Goal: Task Accomplishment & Management: Manage account settings

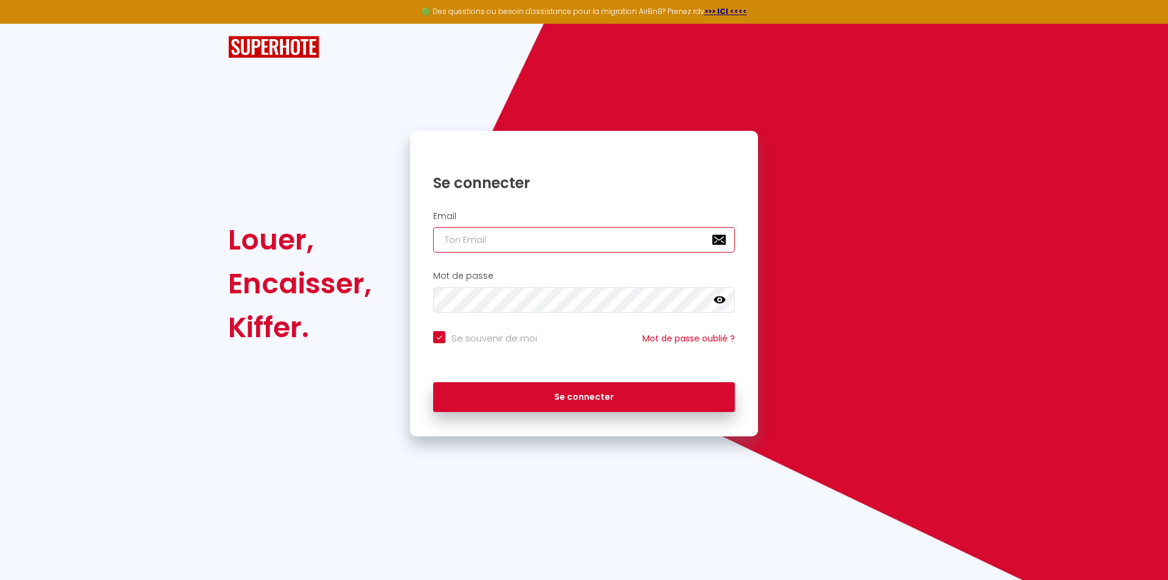
type input "[EMAIL_ADDRESS][DOMAIN_NAME]"
click at [557, 413] on div "Se connecter" at bounding box center [584, 397] width 348 height 55
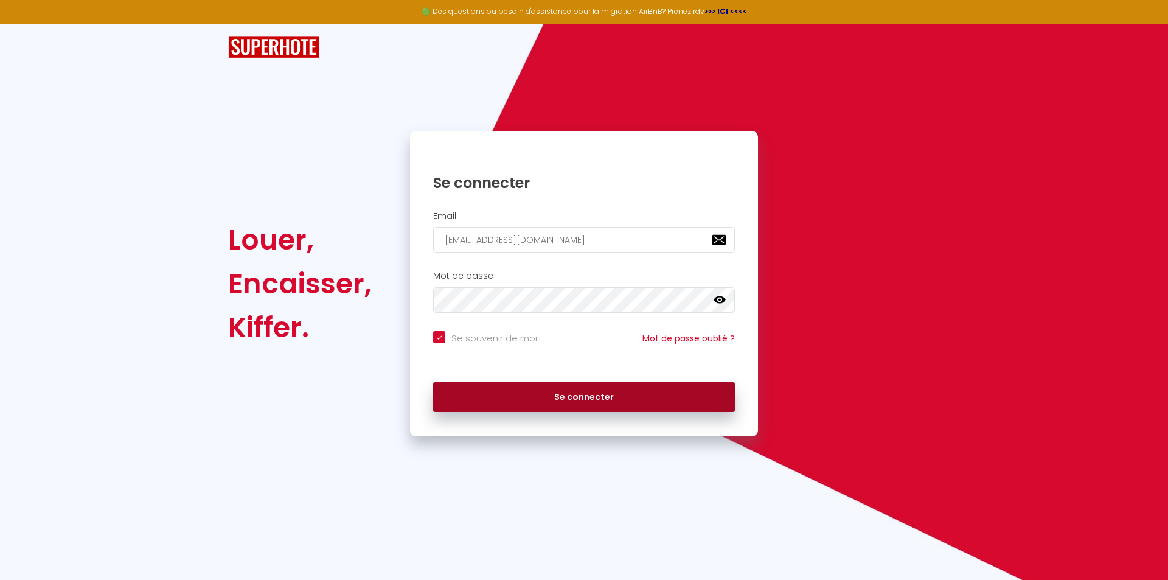
click at [557, 406] on button "Se connecter" at bounding box center [584, 397] width 302 height 30
checkbox input "true"
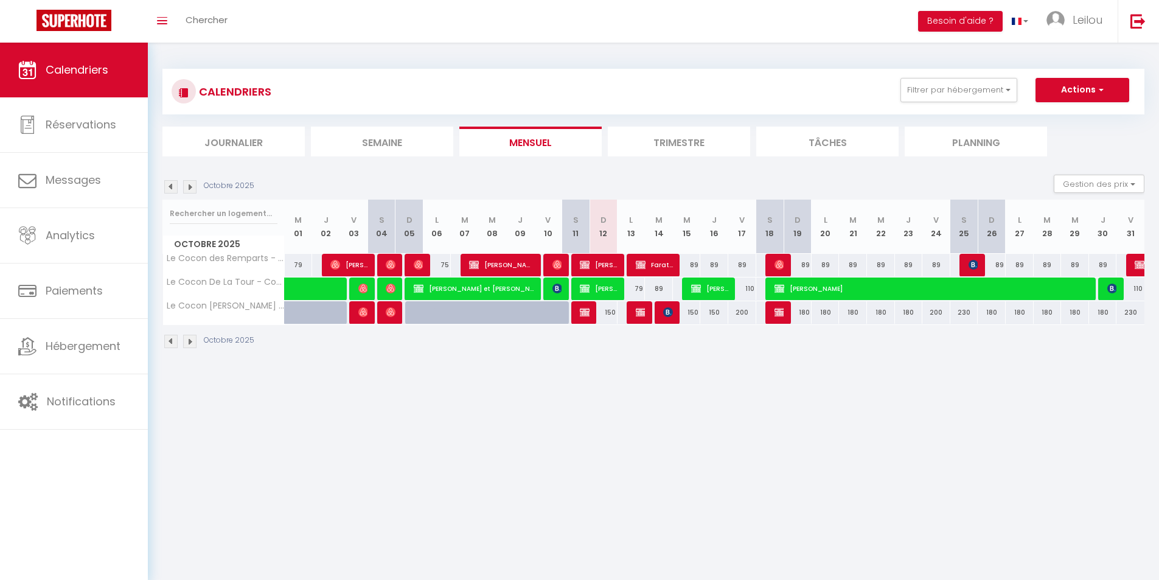
click at [805, 316] on div "180" at bounding box center [798, 312] width 28 height 23
type input "180"
type input "Dim 19 Octobre 2025"
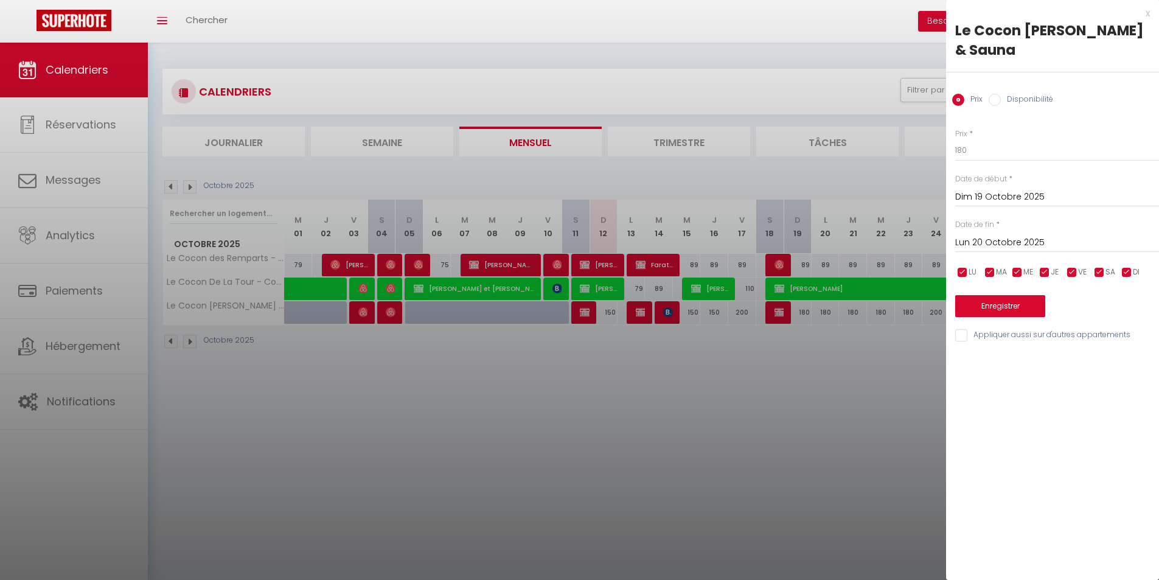
click at [992, 241] on input "Lun 20 Octobre 2025" at bounding box center [1057, 243] width 204 height 16
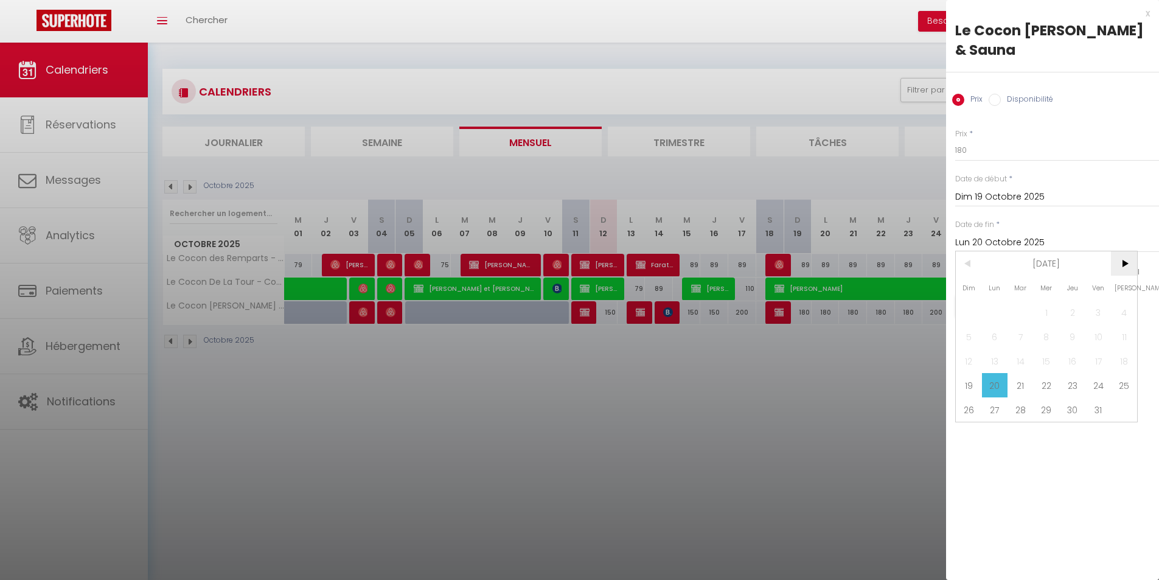
click at [1120, 261] on span ">" at bounding box center [1124, 263] width 26 height 24
click at [1120, 260] on span ">" at bounding box center [1124, 263] width 26 height 24
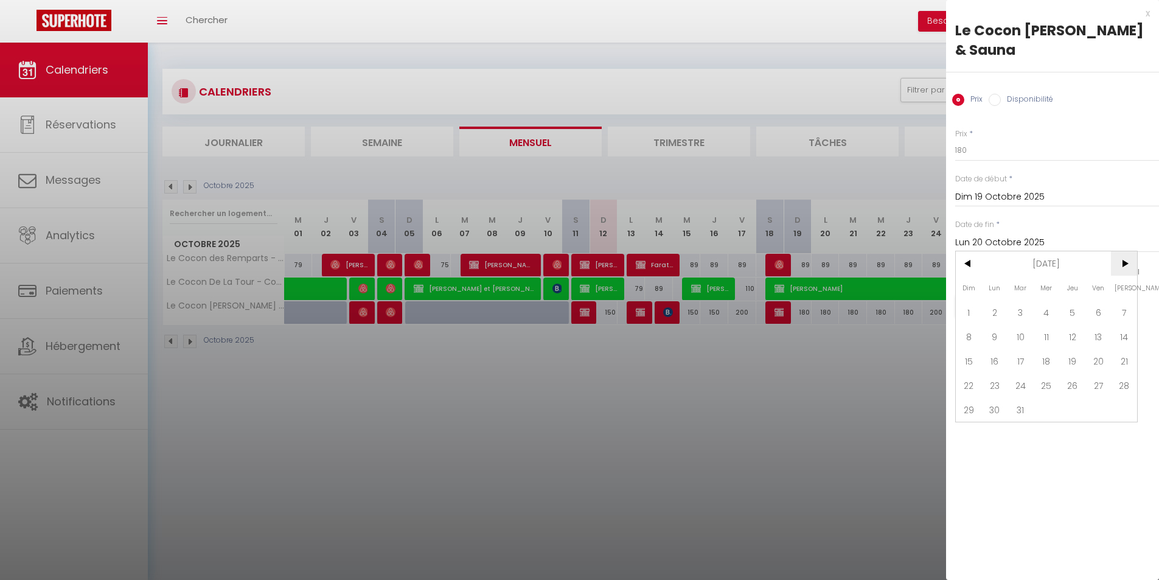
click at [1120, 259] on span ">" at bounding box center [1124, 263] width 26 height 24
click at [1119, 259] on span ">" at bounding box center [1124, 263] width 26 height 24
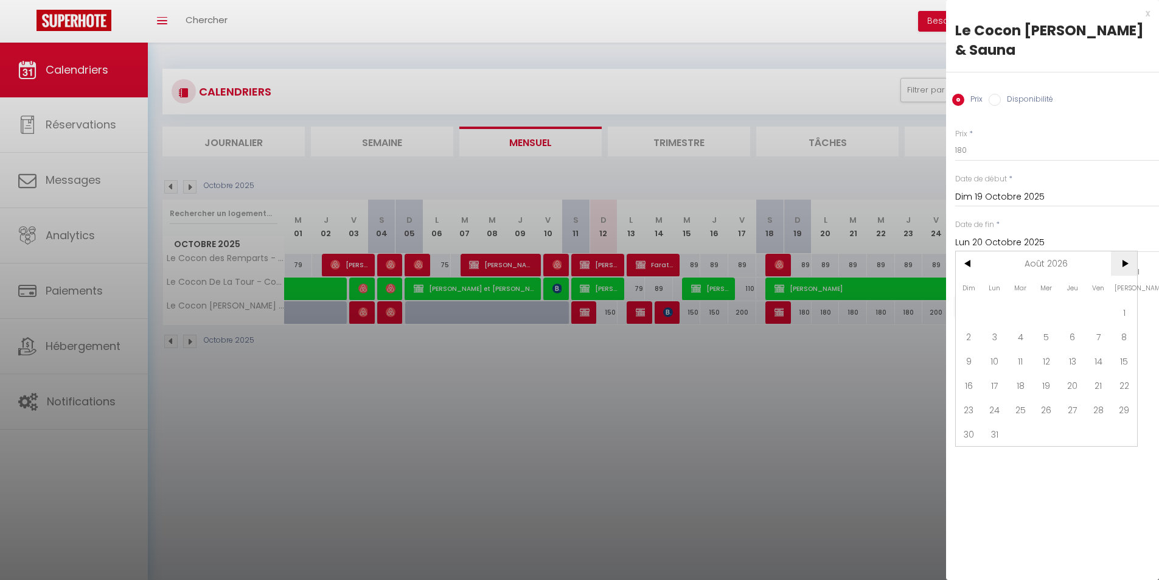
click at [1119, 259] on span ">" at bounding box center [1124, 263] width 26 height 24
click at [1119, 258] on span ">" at bounding box center [1124, 263] width 26 height 24
click at [998, 413] on span "30" at bounding box center [995, 409] width 26 height 24
type input "Lun 30 Novembre 2026"
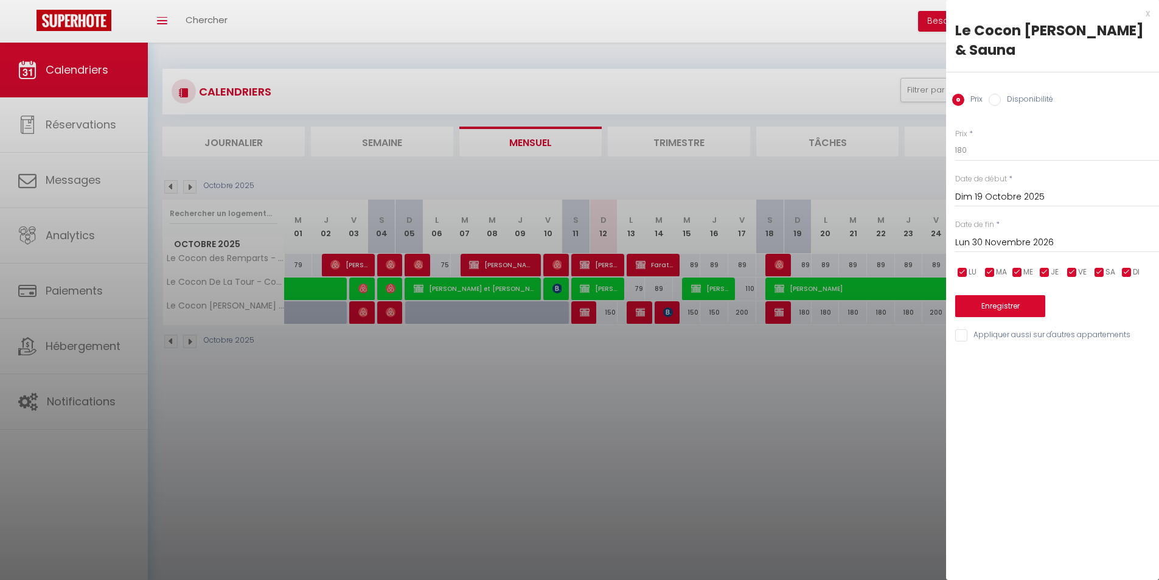
drag, startPoint x: 1071, startPoint y: 274, endPoint x: 1083, endPoint y: 275, distance: 12.2
click at [1071, 275] on input "checkbox" at bounding box center [1072, 272] width 12 height 12
checkbox input "false"
click at [1101, 273] on input "checkbox" at bounding box center [1099, 272] width 12 height 12
checkbox input "false"
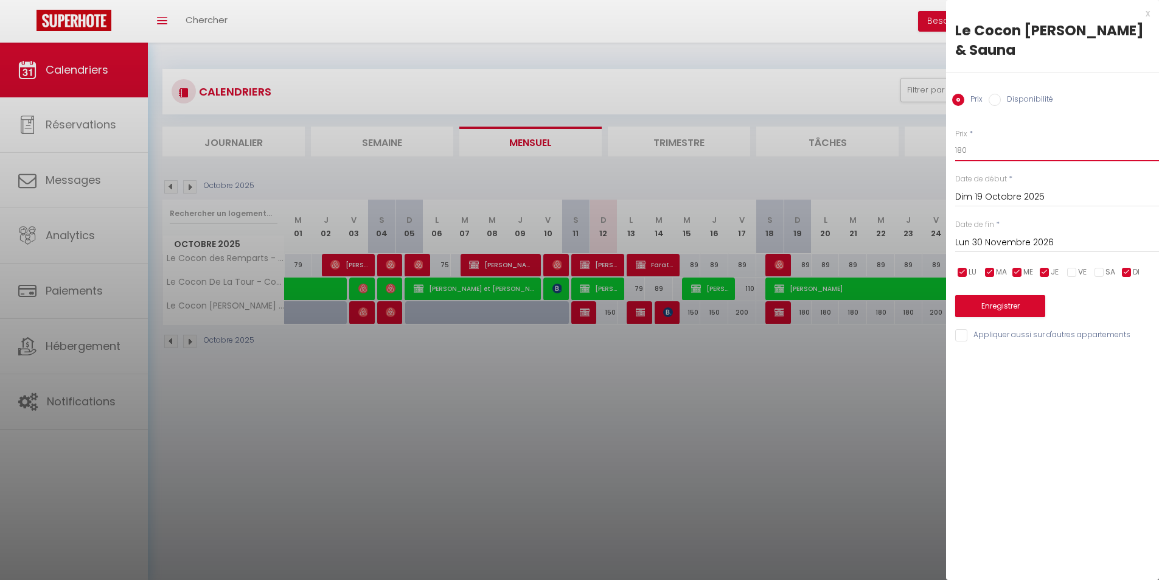
drag, startPoint x: 982, startPoint y: 152, endPoint x: 931, endPoint y: 153, distance: 51.1
click at [931, 153] on body "🟢 Des questions ou besoin d'assistance pour la migration AirBnB? Prenez rdv >>>…" at bounding box center [579, 333] width 1159 height 580
type input "150"
click at [1008, 306] on button "Enregistrer" at bounding box center [1000, 306] width 90 height 22
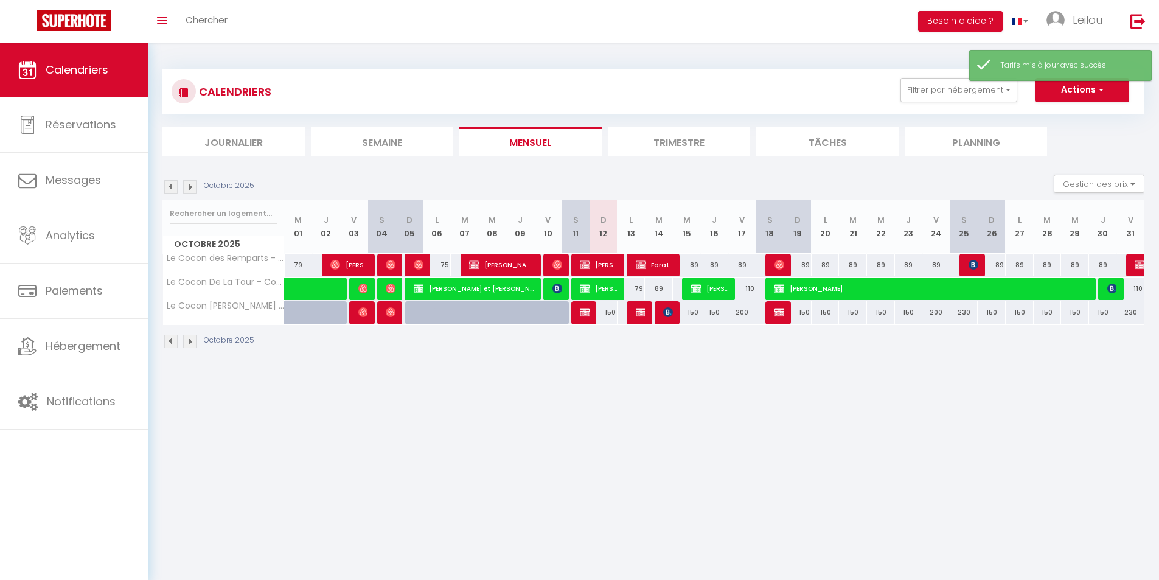
click at [711, 146] on li "Trimestre" at bounding box center [679, 142] width 142 height 30
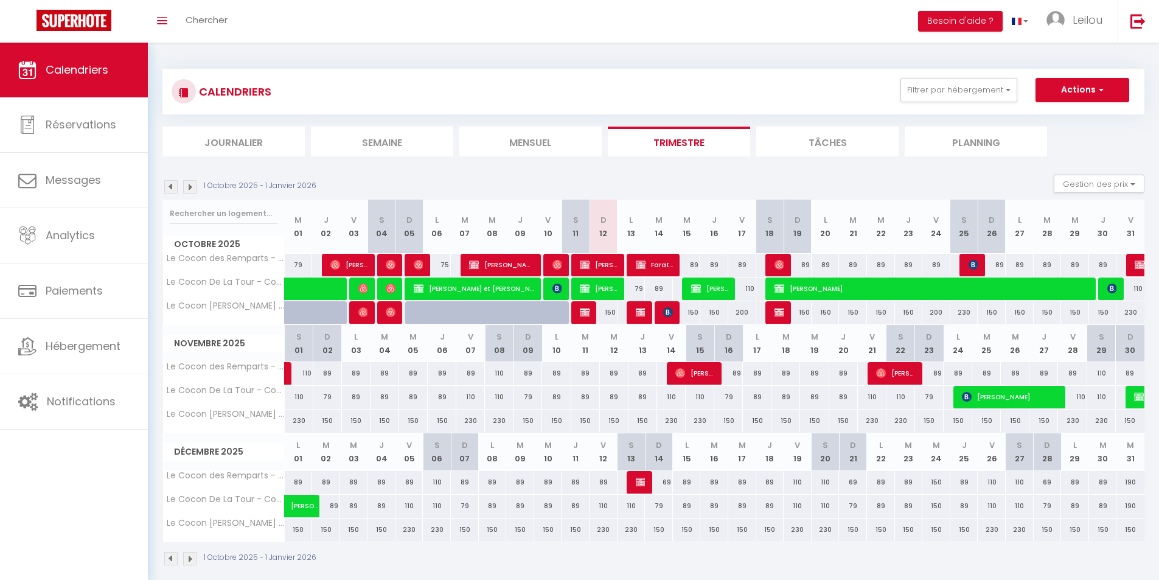
click at [738, 310] on div "200" at bounding box center [742, 312] width 28 height 23
type input "200"
type input "Ven 17 Octobre 2025"
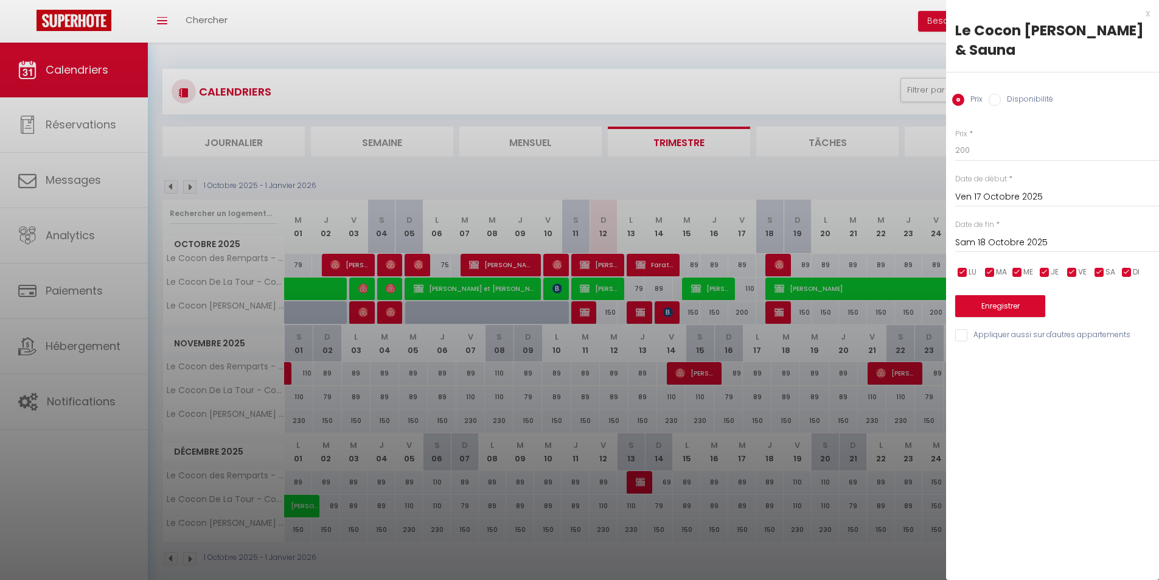
click at [996, 240] on input "Sam 18 Octobre 2025" at bounding box center [1057, 243] width 204 height 16
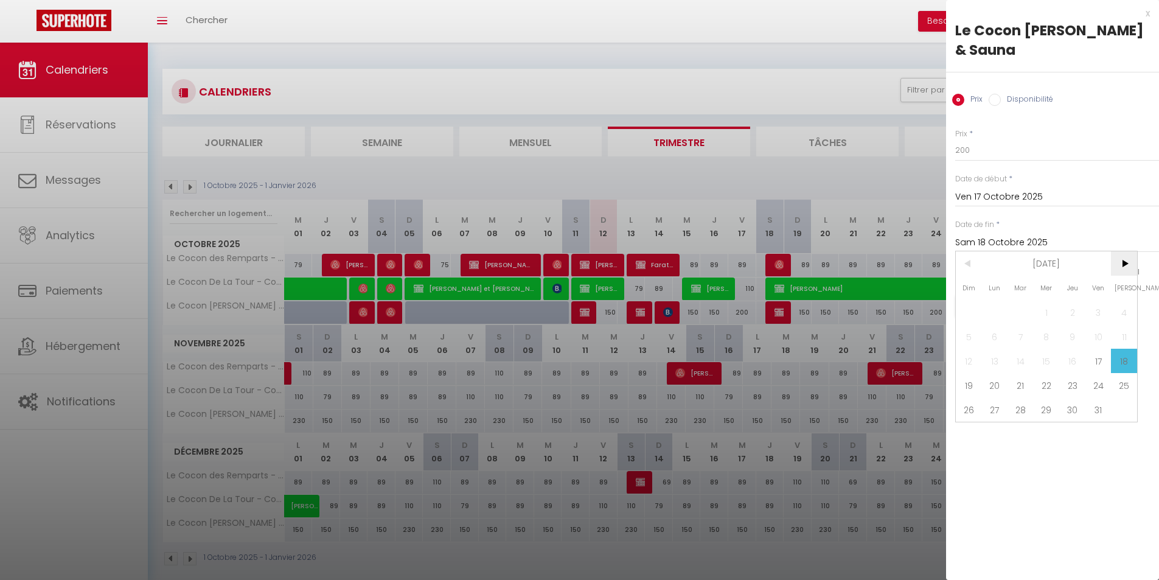
click at [1125, 261] on span ">" at bounding box center [1124, 263] width 26 height 24
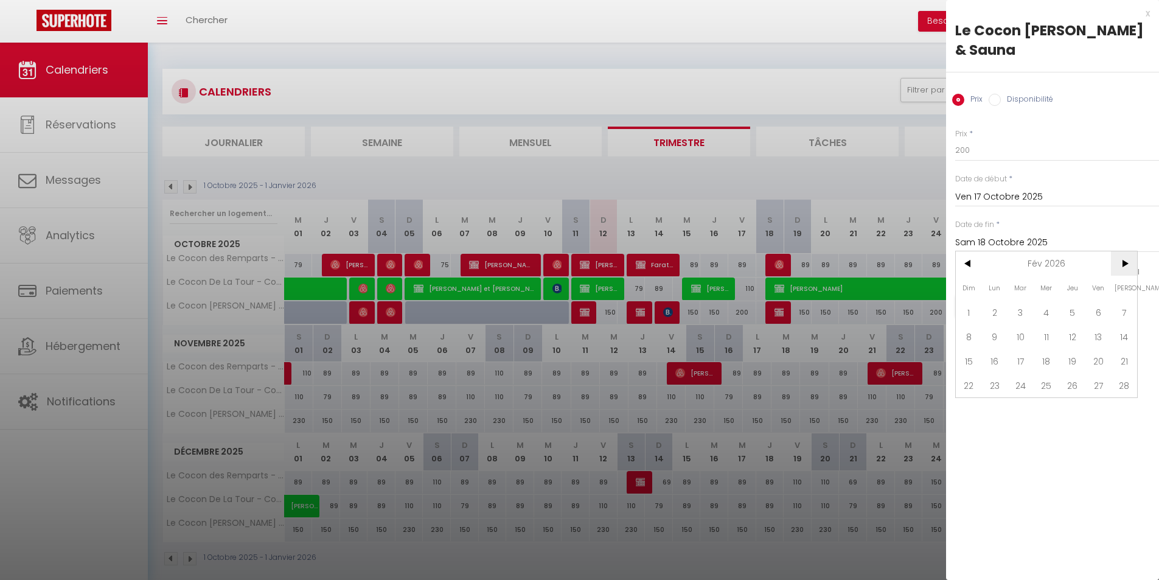
click at [1125, 262] on span ">" at bounding box center [1124, 263] width 26 height 24
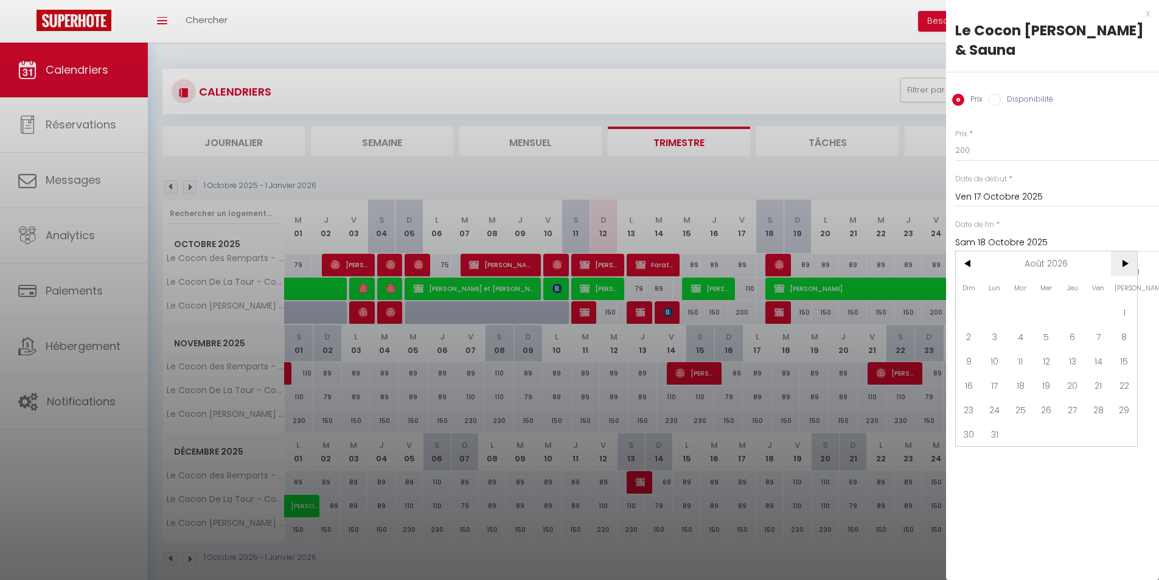
click at [1125, 261] on span ">" at bounding box center [1124, 263] width 26 height 24
click at [1125, 260] on span ">" at bounding box center [1124, 263] width 26 height 24
click at [1125, 258] on span ">" at bounding box center [1124, 263] width 26 height 24
click at [972, 264] on span "<" at bounding box center [969, 263] width 26 height 24
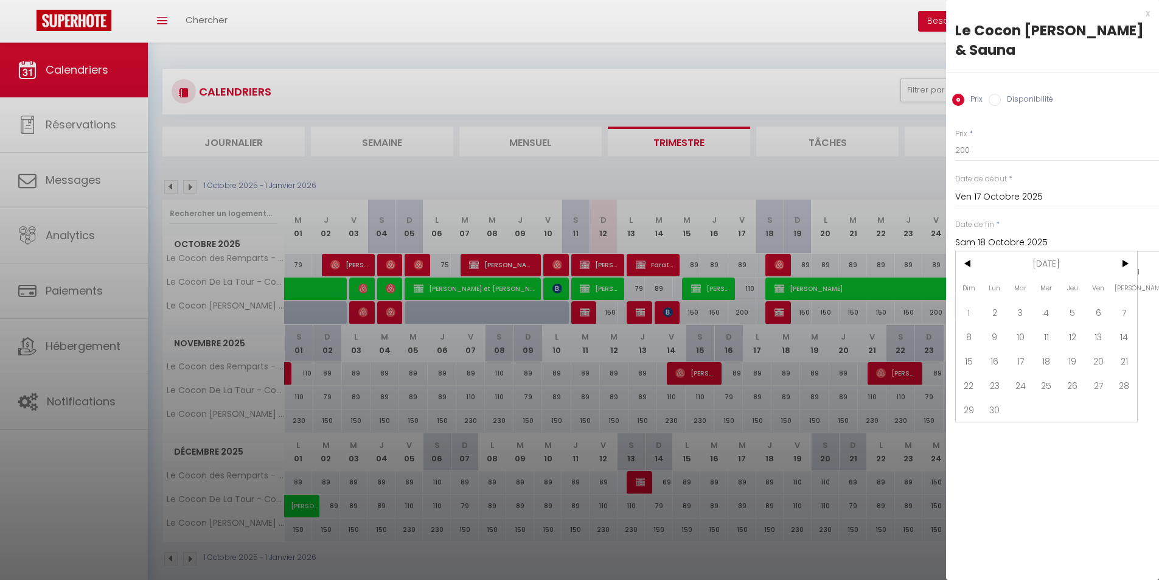
click at [992, 412] on span "30" at bounding box center [995, 409] width 26 height 24
type input "Lun 30 Novembre 2026"
drag, startPoint x: 1076, startPoint y: 272, endPoint x: 1067, endPoint y: 273, distance: 8.5
click at [1074, 272] on input "checkbox" at bounding box center [1072, 272] width 12 height 12
checkbox input "false"
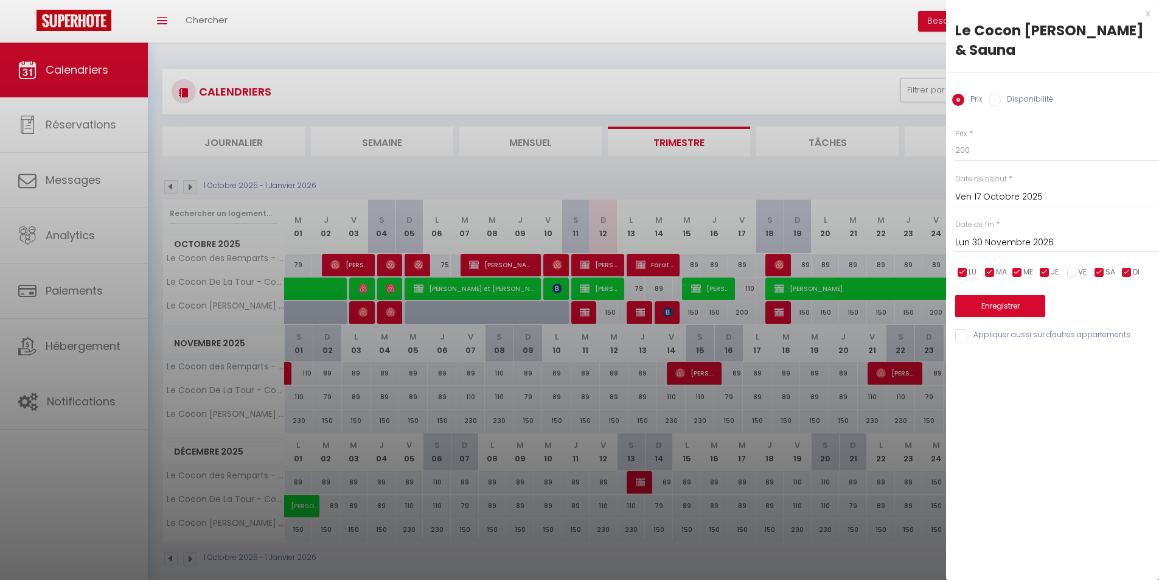
click at [1043, 273] on input "checkbox" at bounding box center [1044, 272] width 12 height 12
checkbox input "false"
click at [1016, 272] on input "checkbox" at bounding box center [1017, 272] width 12 height 12
checkbox input "false"
drag, startPoint x: 995, startPoint y: 273, endPoint x: 984, endPoint y: 273, distance: 10.4
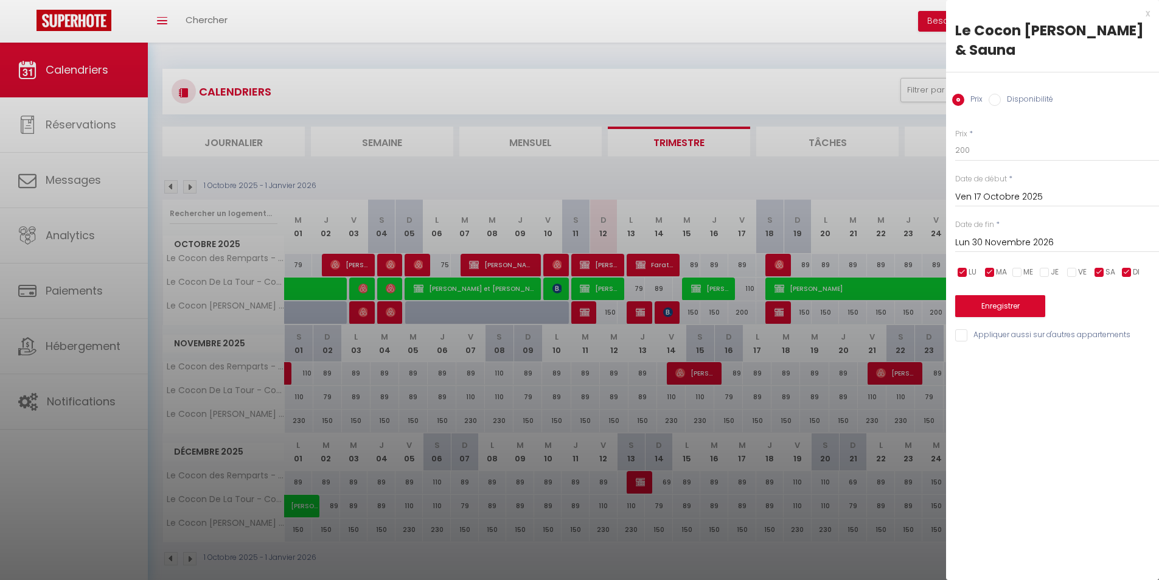
click at [994, 273] on input "checkbox" at bounding box center [990, 272] width 12 height 12
checkbox input "false"
click at [960, 273] on input "checkbox" at bounding box center [962, 272] width 12 height 12
checkbox input "false"
click at [1127, 272] on input "checkbox" at bounding box center [1127, 272] width 12 height 12
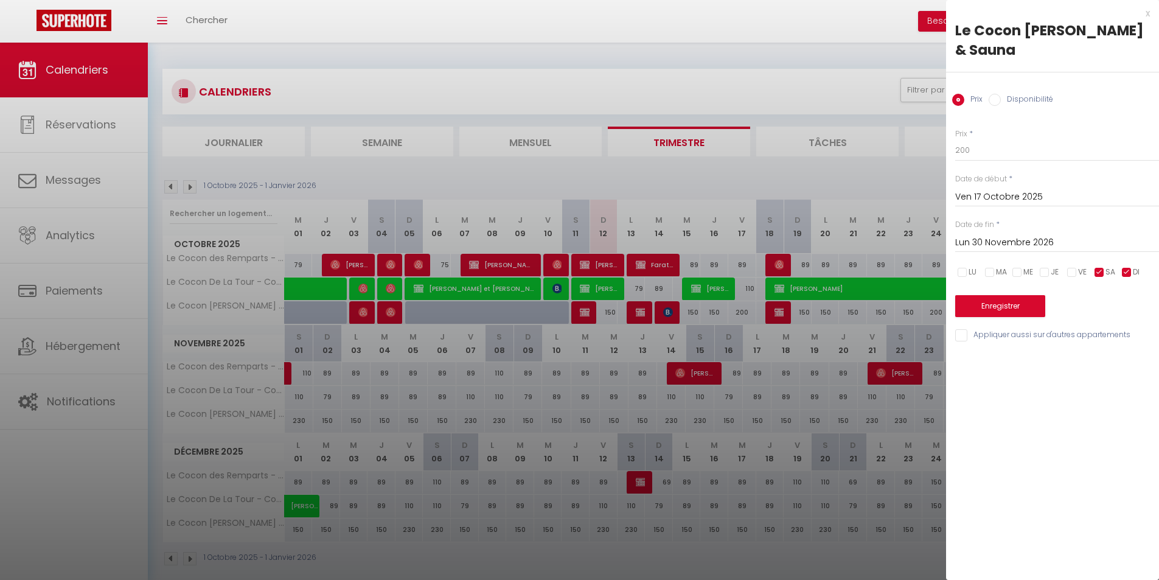
checkbox input "false"
drag, startPoint x: 1010, startPoint y: 307, endPoint x: 1001, endPoint y: 149, distance: 157.8
click at [1005, 149] on div "Prix * 200 Statut * Disponible Indisponible Date de début * [DATE] < [DATE] > D…" at bounding box center [1052, 228] width 213 height 230
drag, startPoint x: 979, startPoint y: 155, endPoint x: 953, endPoint y: 153, distance: 26.2
click at [953, 153] on div "Prix * 200 Statut * Disponible Indisponible Date de début * [DATE] < [DATE] > D…" at bounding box center [1052, 228] width 213 height 230
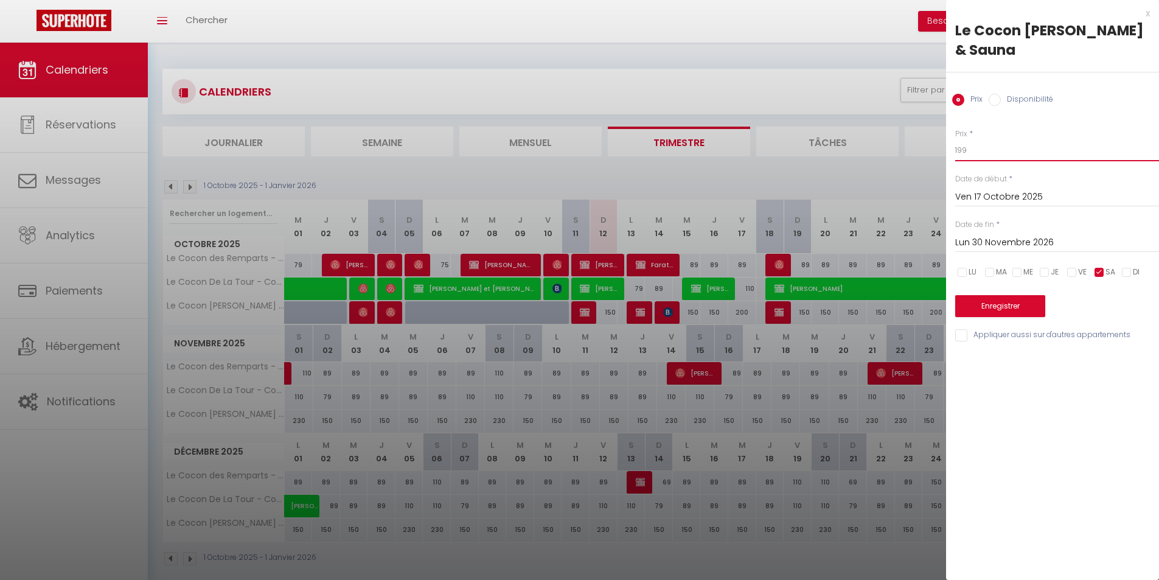
type input "199"
click at [1006, 310] on button "Enregistrer" at bounding box center [1000, 306] width 90 height 22
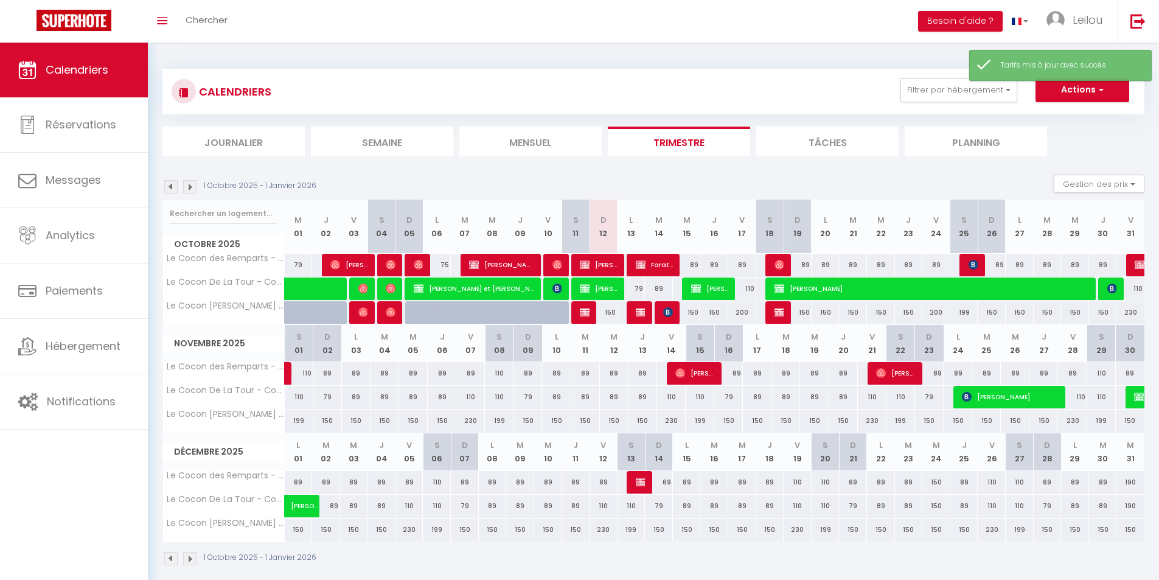
click at [787, 375] on div "89" at bounding box center [785, 373] width 29 height 23
type input "89"
type input "[DATE]"
type input "Mer 19 Novembre 2025"
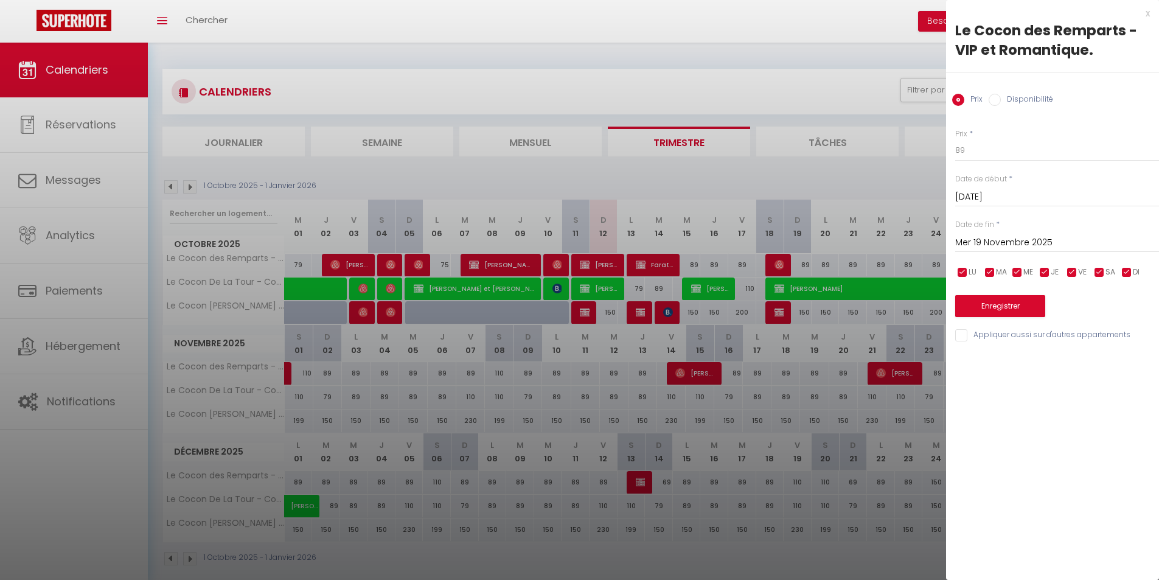
click at [803, 310] on div at bounding box center [579, 290] width 1159 height 580
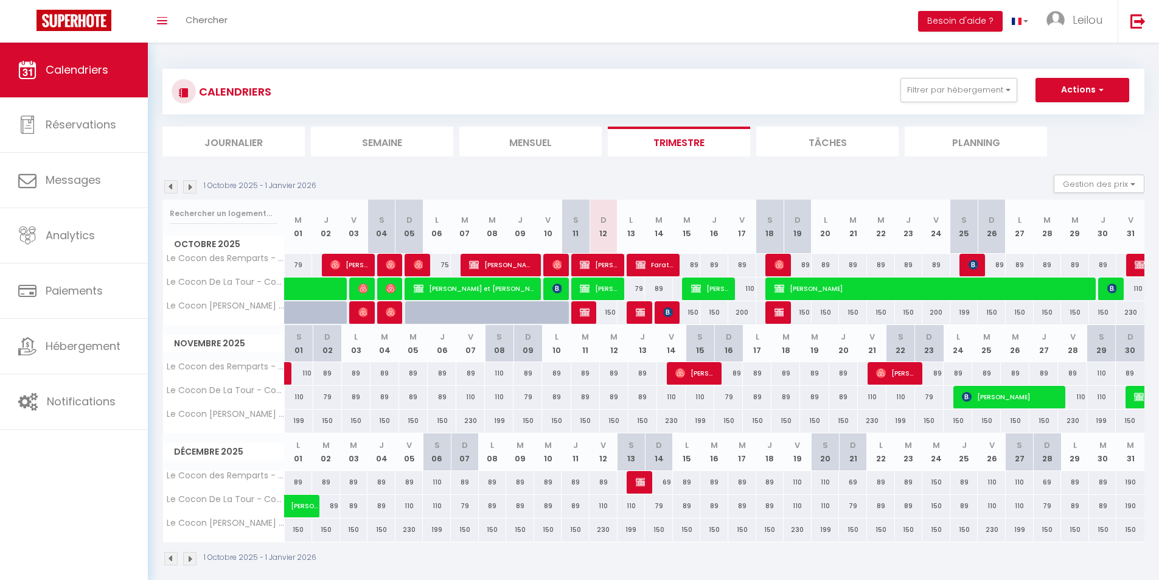
click at [803, 310] on div "150" at bounding box center [798, 312] width 28 height 23
type input "150"
type input "Dim 19 Octobre 2025"
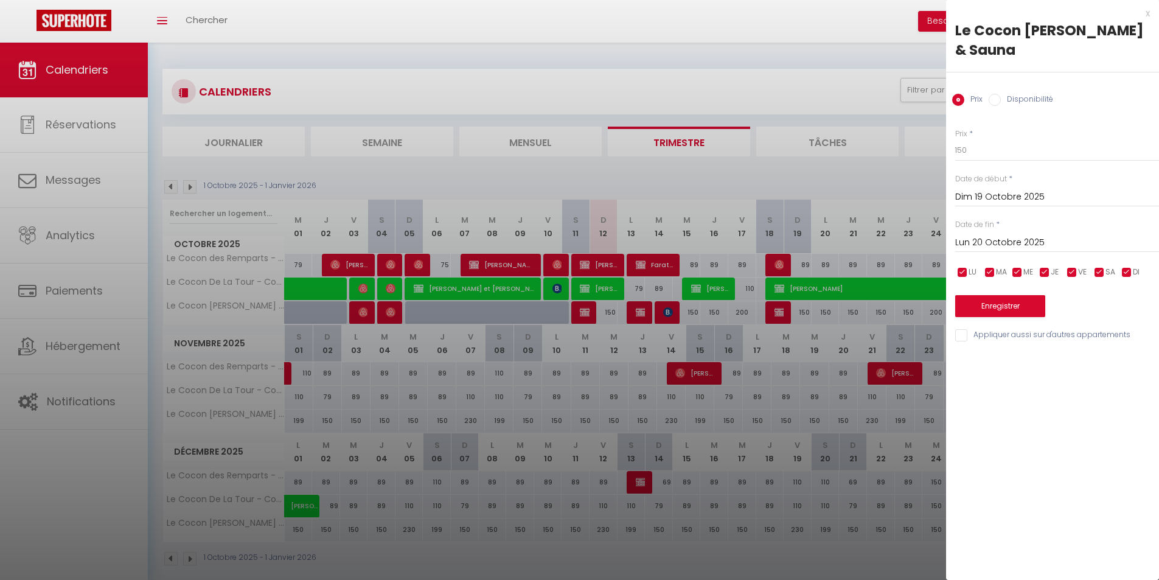
click at [993, 242] on input "Lun 20 Octobre 2025" at bounding box center [1057, 243] width 204 height 16
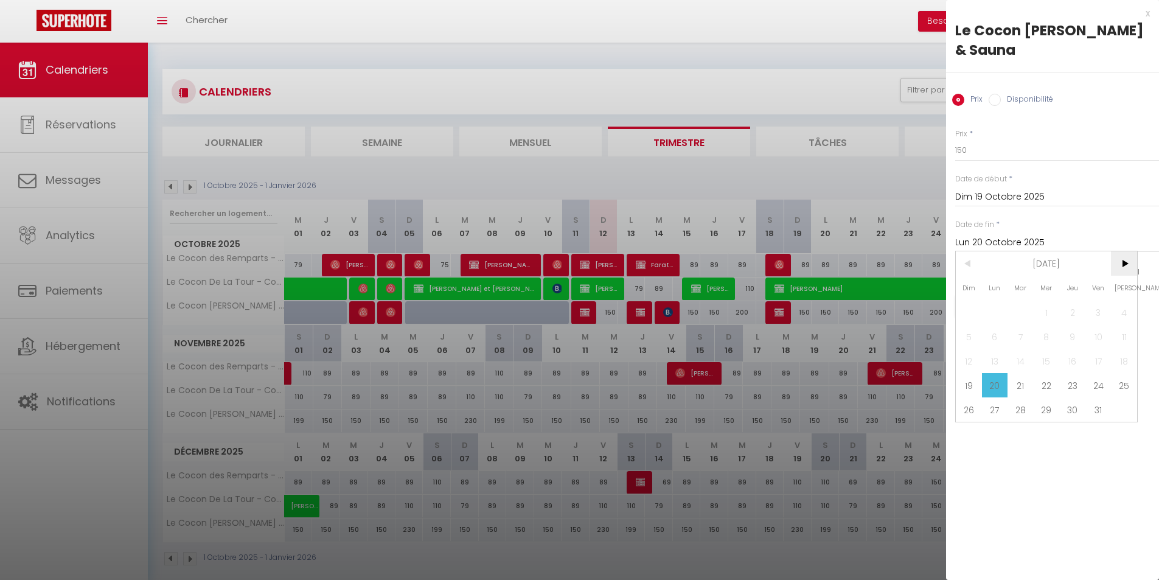
click at [1128, 263] on span ">" at bounding box center [1124, 263] width 26 height 24
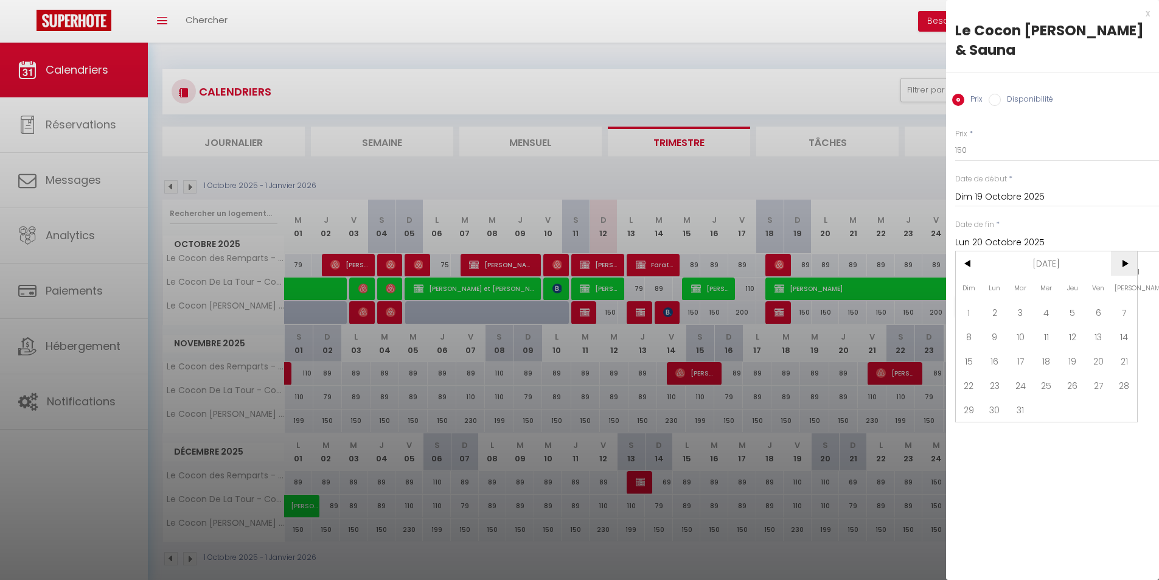
click at [1128, 263] on span ">" at bounding box center [1124, 263] width 26 height 24
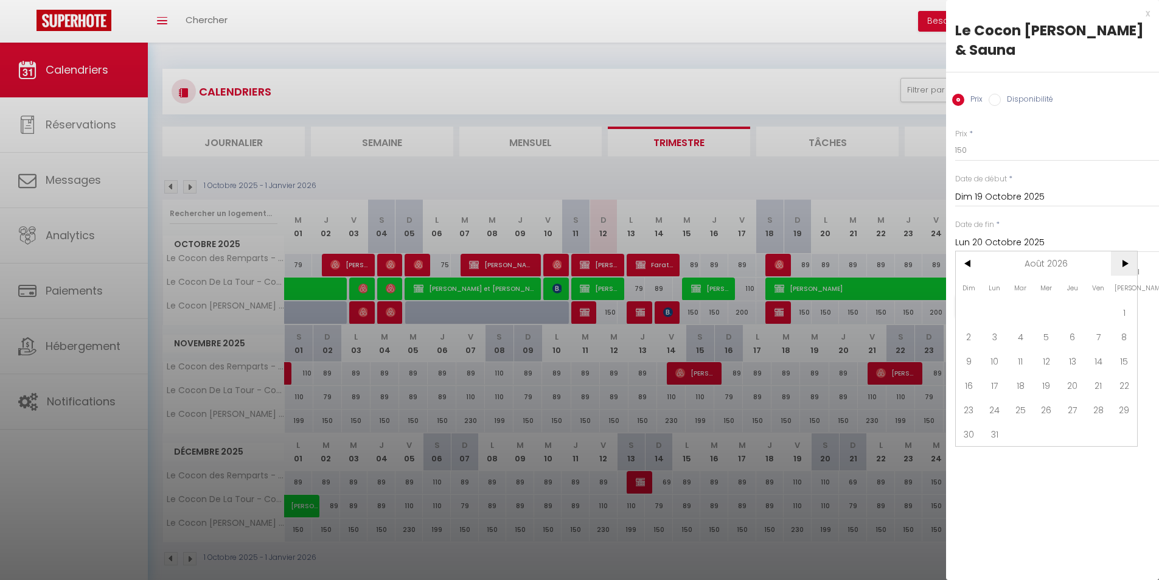
click at [1127, 263] on span ">" at bounding box center [1124, 263] width 26 height 24
click at [970, 262] on span "<" at bounding box center [969, 263] width 26 height 24
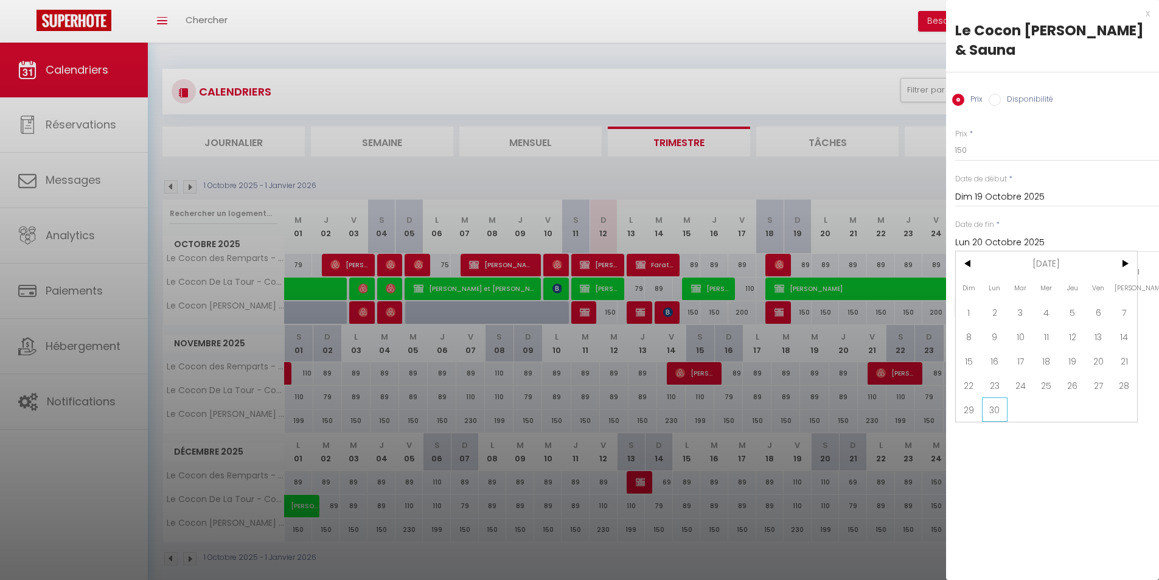
click at [999, 413] on span "30" at bounding box center [995, 409] width 26 height 24
type input "Lun 30 Novembre 2026"
click at [1044, 273] on input "checkbox" at bounding box center [1044, 272] width 12 height 12
checkbox input "false"
drag, startPoint x: 1016, startPoint y: 273, endPoint x: 995, endPoint y: 276, distance: 20.8
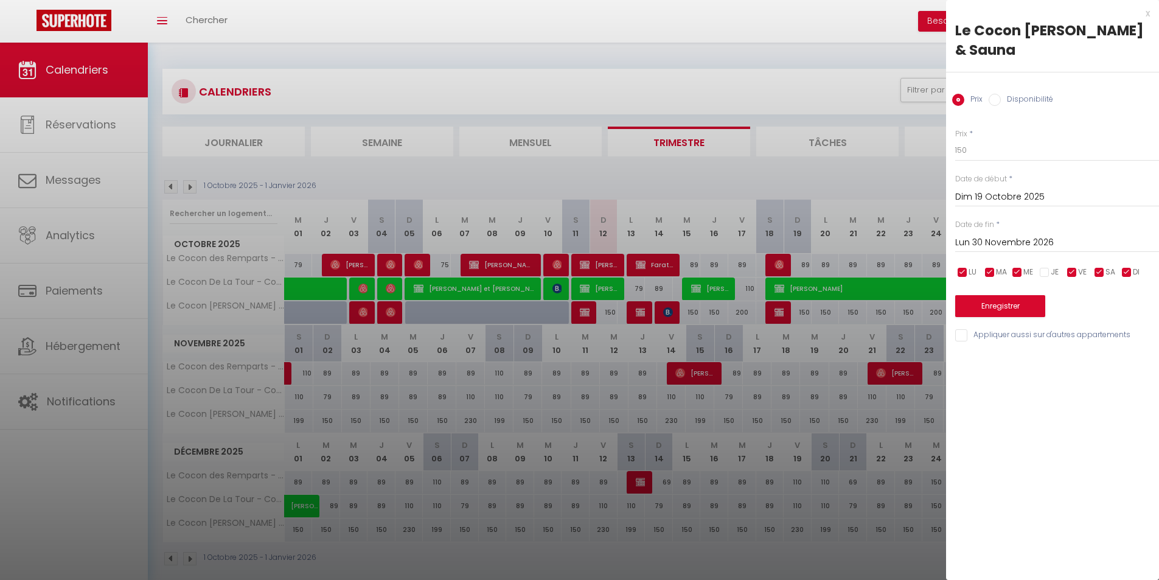
click at [1015, 273] on input "checkbox" at bounding box center [1017, 272] width 12 height 12
checkbox input "false"
drag, startPoint x: 995, startPoint y: 276, endPoint x: 986, endPoint y: 274, distance: 9.8
click at [992, 275] on input "checkbox" at bounding box center [990, 272] width 12 height 12
checkbox input "false"
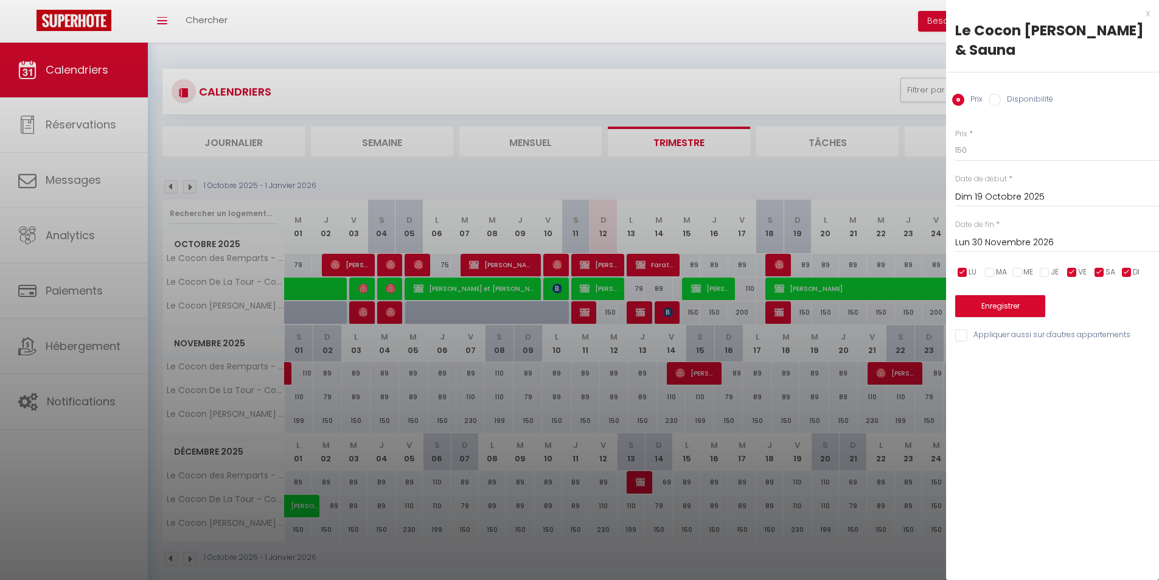
click at [959, 271] on input "checkbox" at bounding box center [962, 272] width 12 height 12
checkbox input "false"
click at [1097, 273] on input "checkbox" at bounding box center [1099, 272] width 12 height 12
checkbox input "false"
click at [1124, 271] on input "checkbox" at bounding box center [1127, 272] width 12 height 12
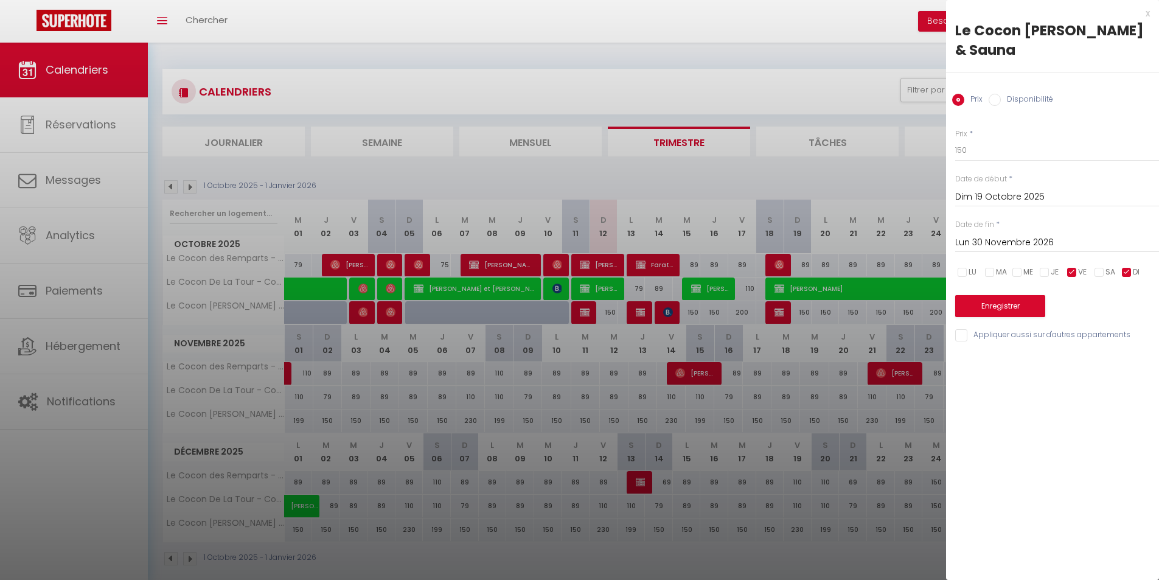
checkbox input "false"
drag, startPoint x: 974, startPoint y: 150, endPoint x: 943, endPoint y: 155, distance: 31.3
click at [946, 151] on div "Prix * 150 Statut * Disponible Indisponible Date de début * [DATE] < [DATE] > D…" at bounding box center [1052, 228] width 213 height 230
type input "165"
click at [1007, 311] on button "Enregistrer" at bounding box center [1000, 306] width 90 height 22
